Goal: Task Accomplishment & Management: Manage account settings

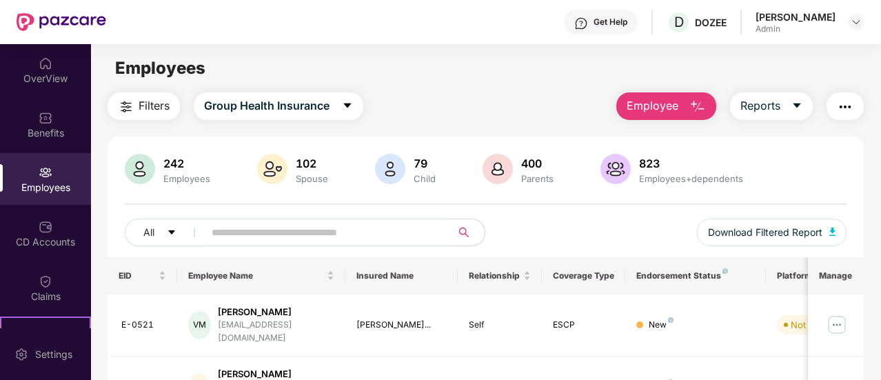
click at [252, 232] on input "text" at bounding box center [322, 232] width 221 height 21
type input "*"
type input "******"
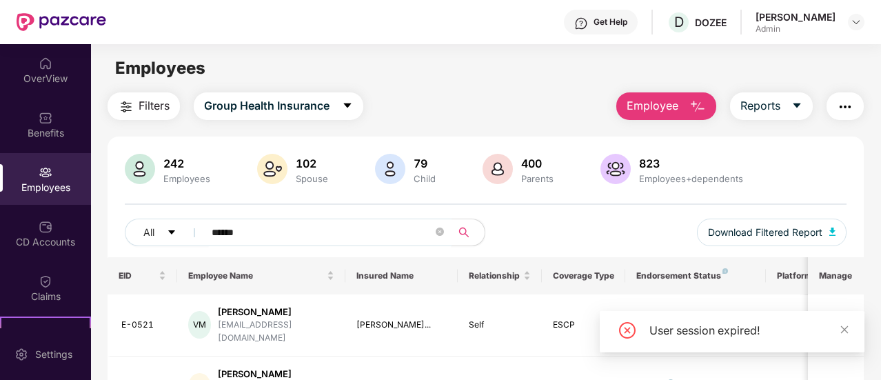
scroll to position [84, 0]
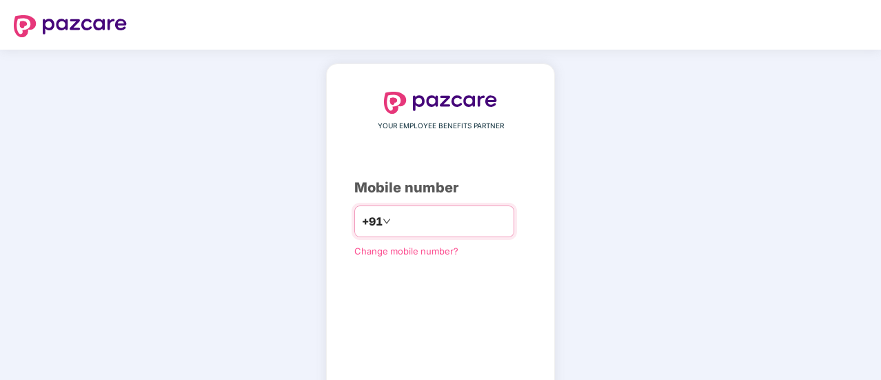
scroll to position [76, 0]
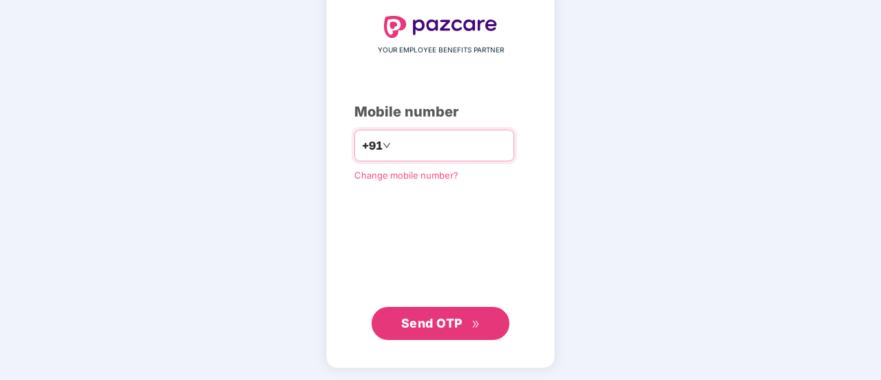
type input "**********"
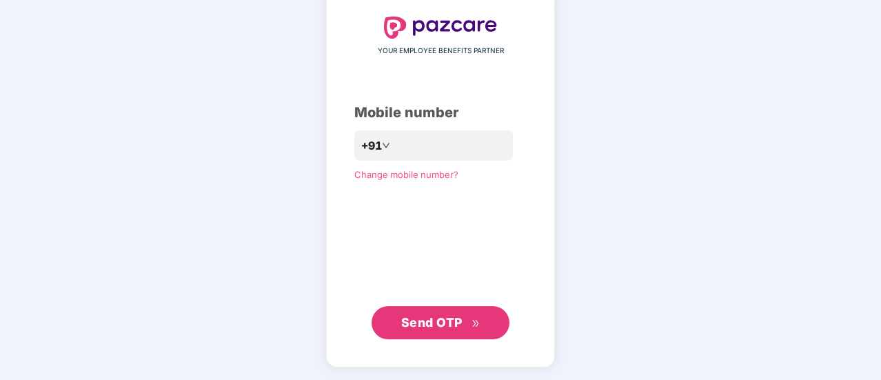
click at [437, 323] on span "Send OTP" at bounding box center [431, 322] width 61 height 14
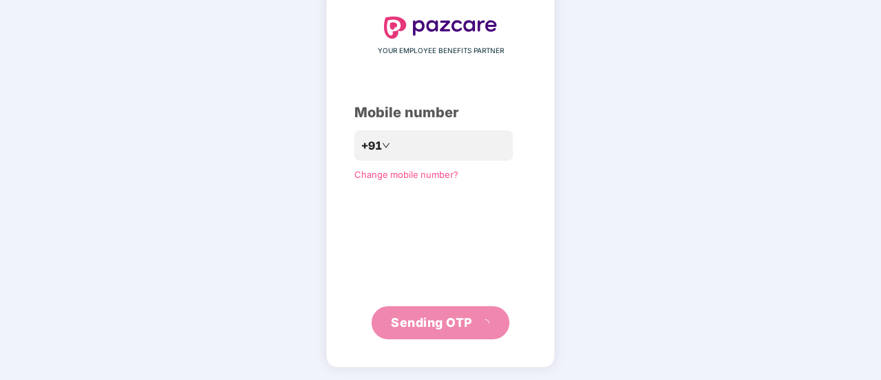
scroll to position [69, 0]
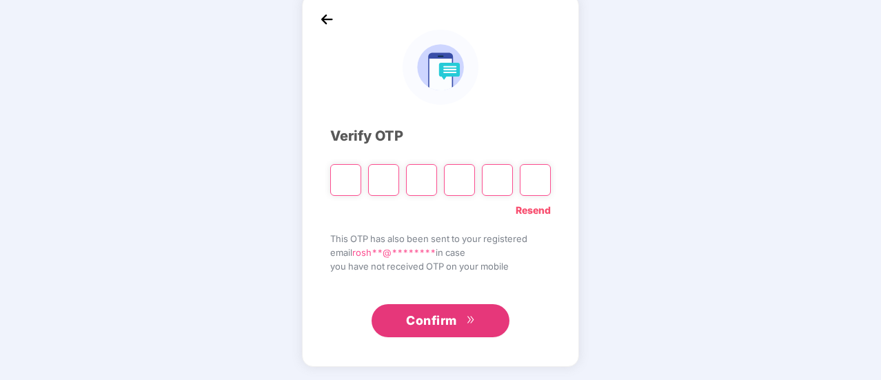
type input "*"
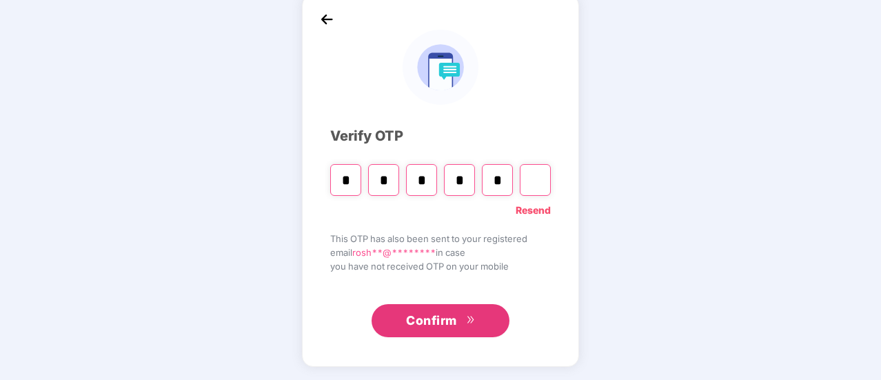
type input "*"
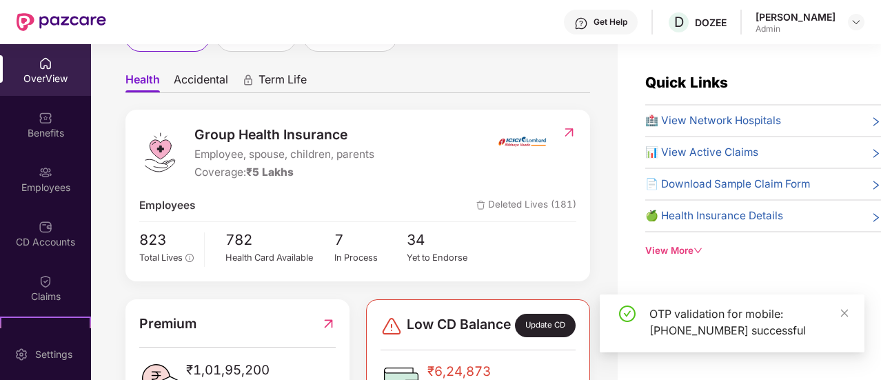
scroll to position [0, 0]
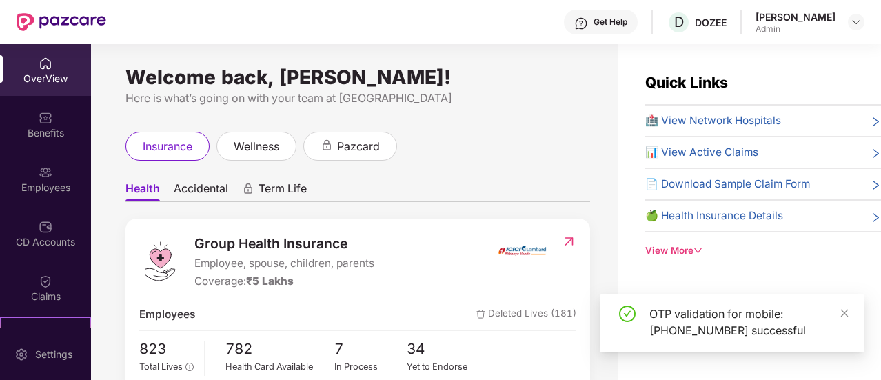
click at [43, 86] on div "OverView" at bounding box center [45, 70] width 91 height 52
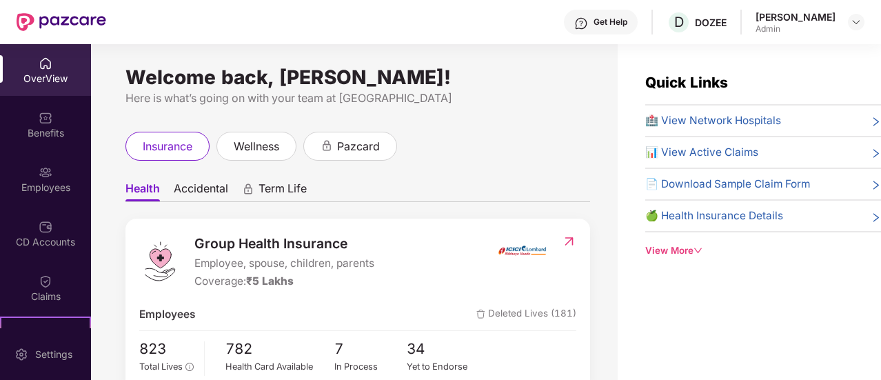
click at [44, 63] on img at bounding box center [46, 64] width 14 height 14
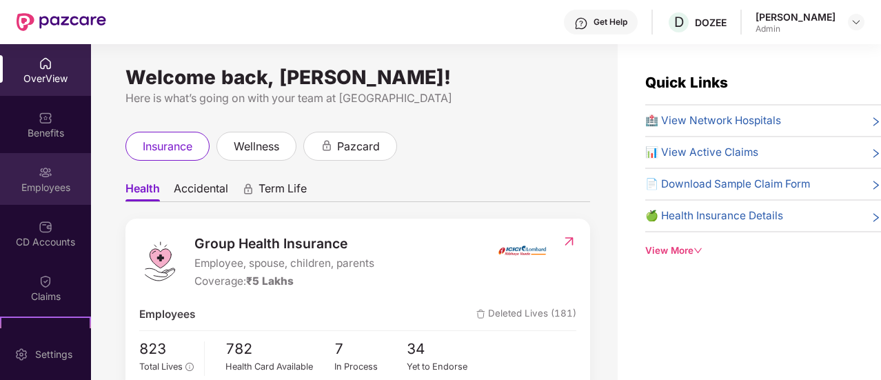
click at [53, 171] on div "Employees" at bounding box center [45, 179] width 91 height 52
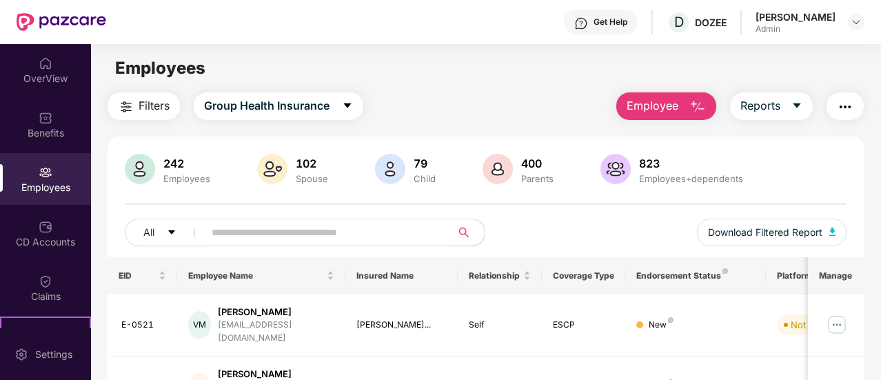
click at [260, 237] on input "text" at bounding box center [322, 232] width 221 height 21
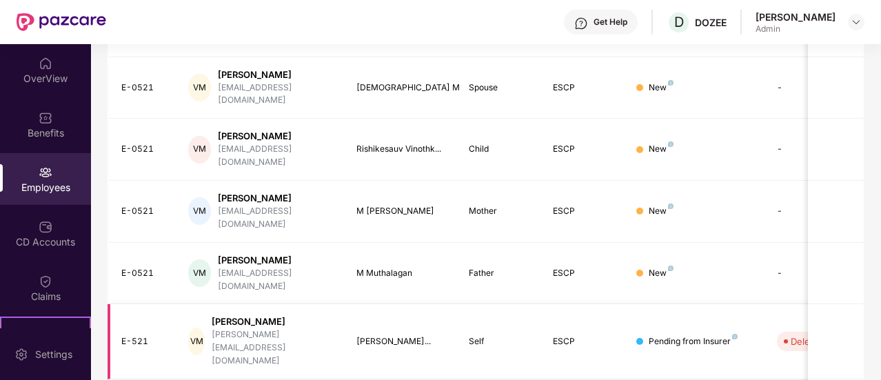
type input "******"
click at [112, 304] on td "E-521" at bounding box center [143, 341] width 70 height 75
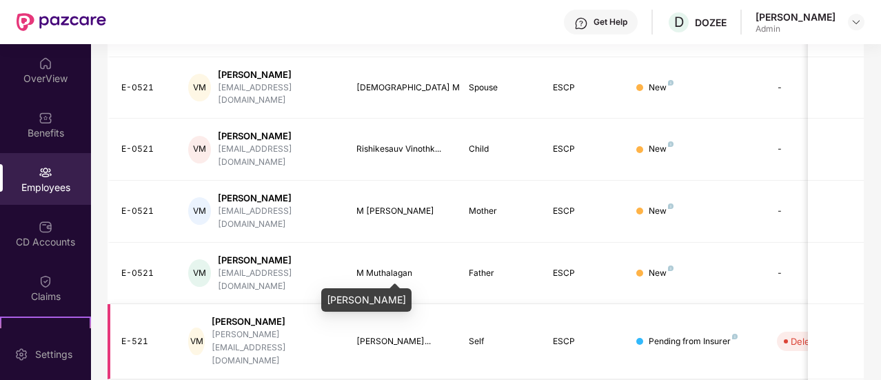
click at [441, 335] on div "[PERSON_NAME]..." at bounding box center [402, 341] width 90 height 13
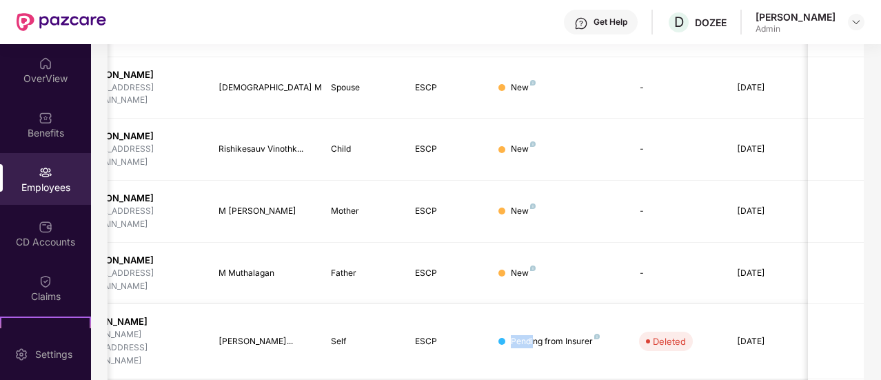
drag, startPoint x: 441, startPoint y: 277, endPoint x: 534, endPoint y: 261, distance: 93.7
click at [534, 304] on tr "E-521 [PERSON_NAME] Muthalagan [EMAIL_ADDRESS][DOMAIN_NAME] [PERSON_NAME]... Se…" at bounding box center [418, 341] width 897 height 75
click at [534, 304] on td "Pending from Insurer" at bounding box center [558, 341] width 140 height 75
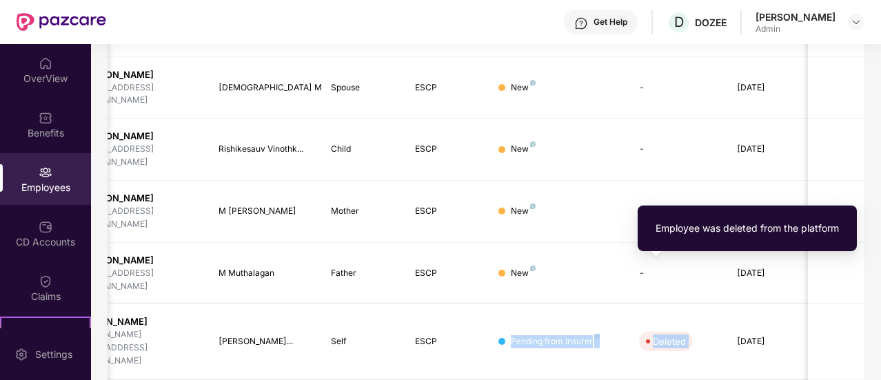
drag, startPoint x: 534, startPoint y: 261, endPoint x: 666, endPoint y: 266, distance: 131.8
click at [666, 304] on tr "E-521 [PERSON_NAME] Muthalagan [EMAIL_ADDRESS][DOMAIN_NAME] [PERSON_NAME]... Se…" at bounding box center [418, 341] width 897 height 75
click at [666, 335] on div "Deleted" at bounding box center [669, 342] width 33 height 14
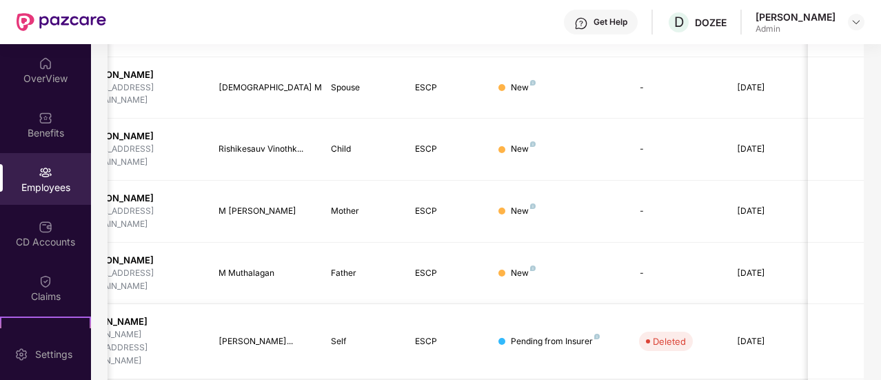
click at [789, 335] on div "[DATE]" at bounding box center [768, 341] width 62 height 13
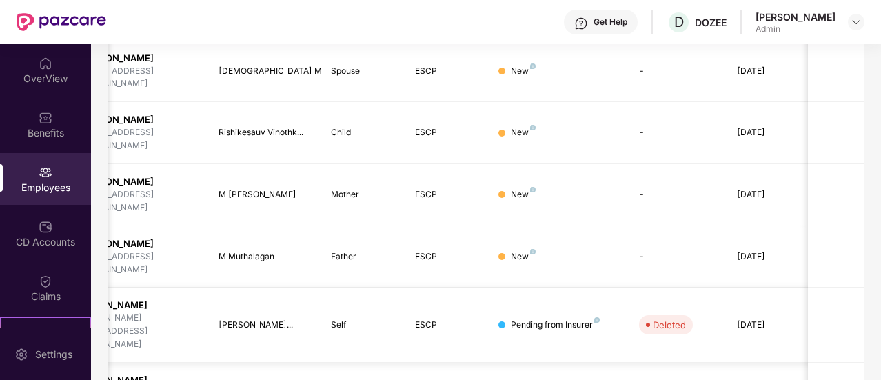
scroll to position [168, 0]
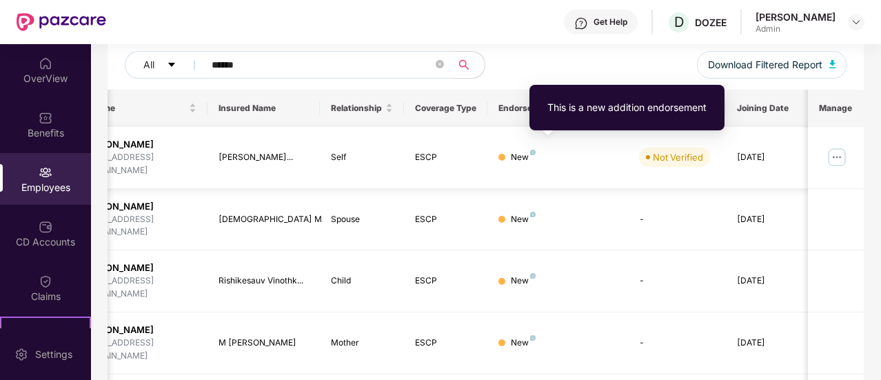
click at [532, 150] on img at bounding box center [533, 153] width 6 height 6
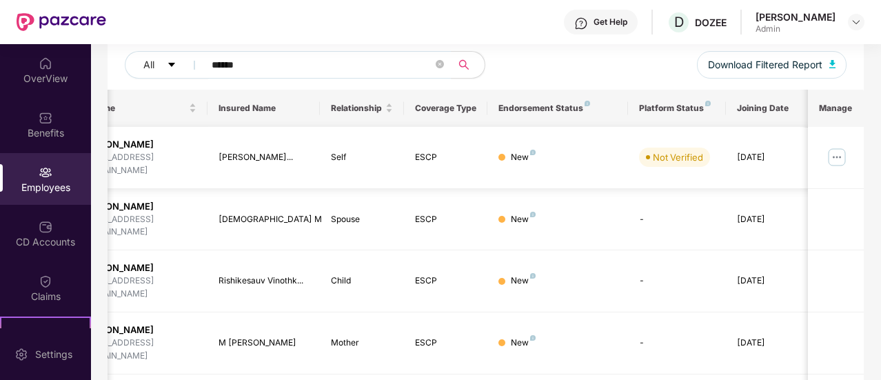
click at [839, 159] on img at bounding box center [837, 157] width 22 height 22
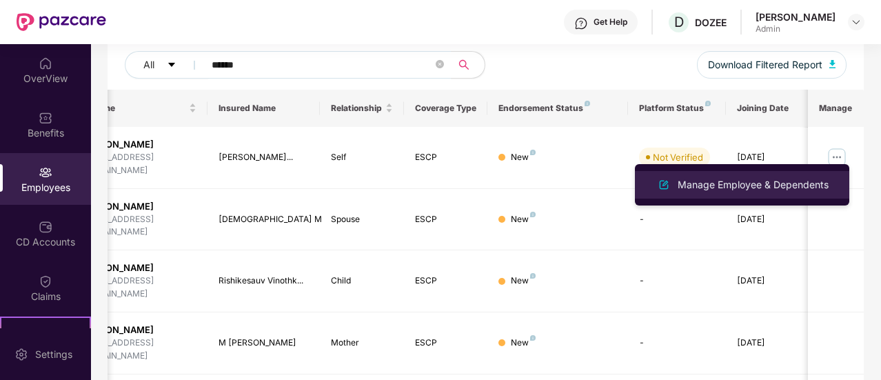
click at [740, 191] on div "Manage Employee & Dependents" at bounding box center [753, 184] width 157 height 15
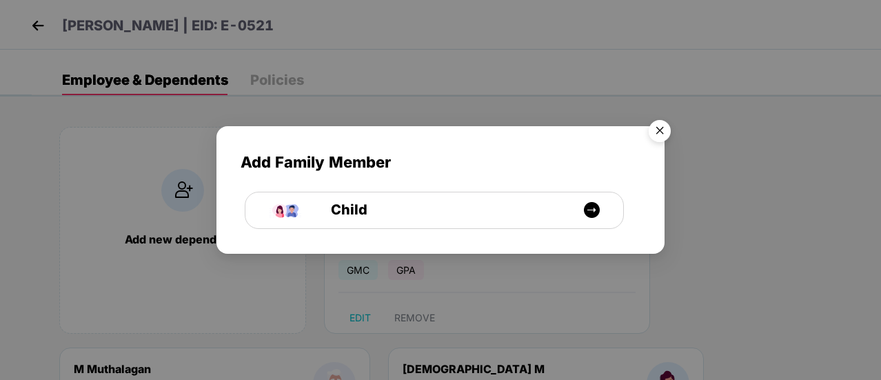
click at [666, 129] on img "Close" at bounding box center [660, 133] width 39 height 39
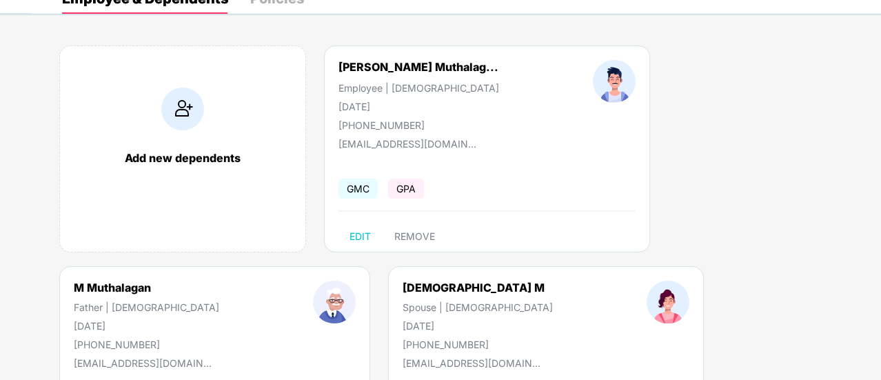
scroll to position [0, 0]
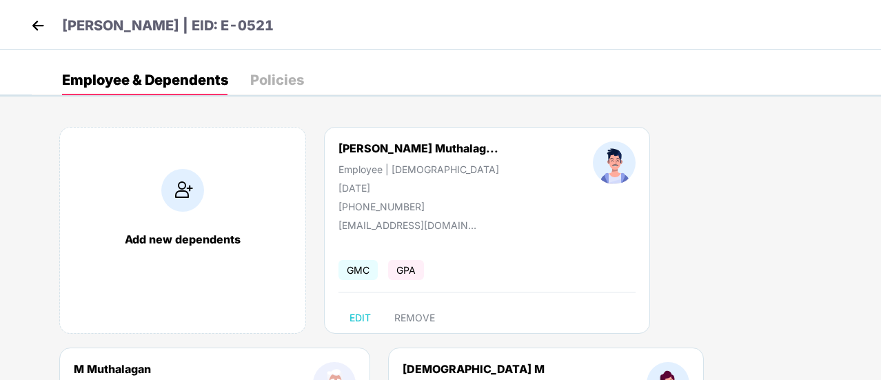
click at [41, 30] on img at bounding box center [38, 25] width 21 height 21
